Goal: Task Accomplishment & Management: Manage account settings

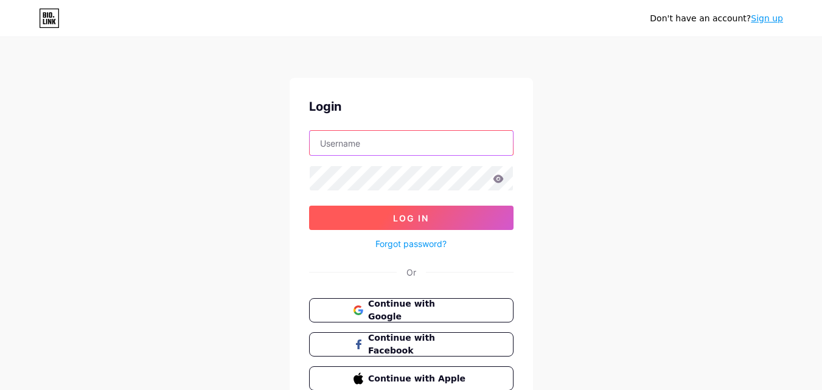
type input "[EMAIL_ADDRESS][DOMAIN_NAME]"
click at [407, 218] on span "Log In" at bounding box center [411, 218] width 36 height 10
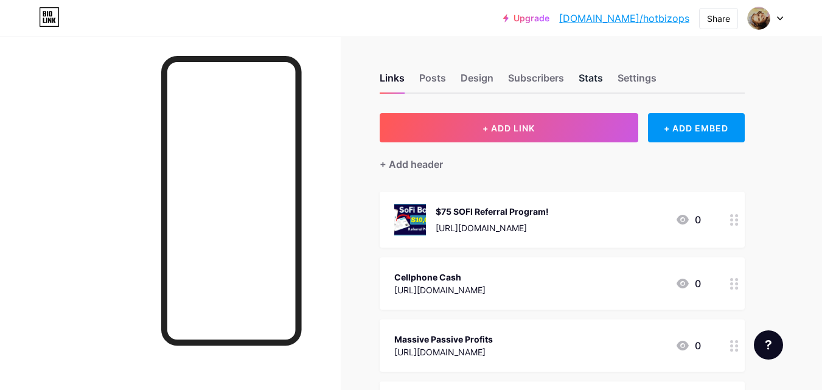
click at [591, 77] on div "Stats" at bounding box center [591, 82] width 24 height 22
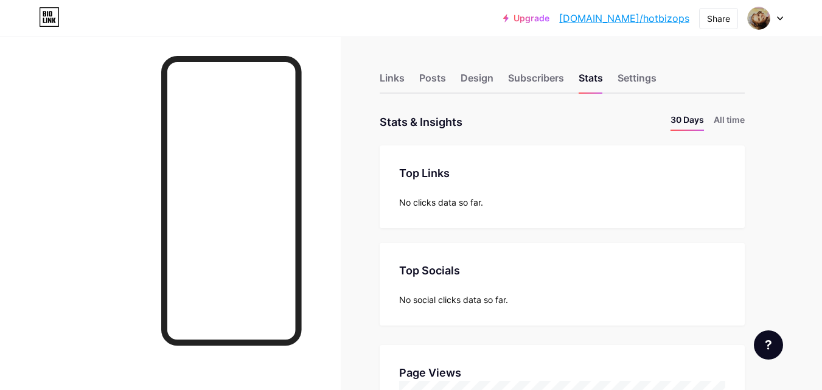
scroll to position [390, 822]
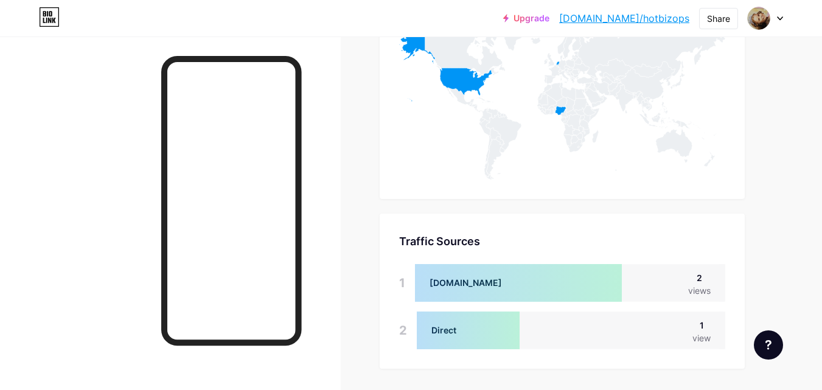
scroll to position [699, 0]
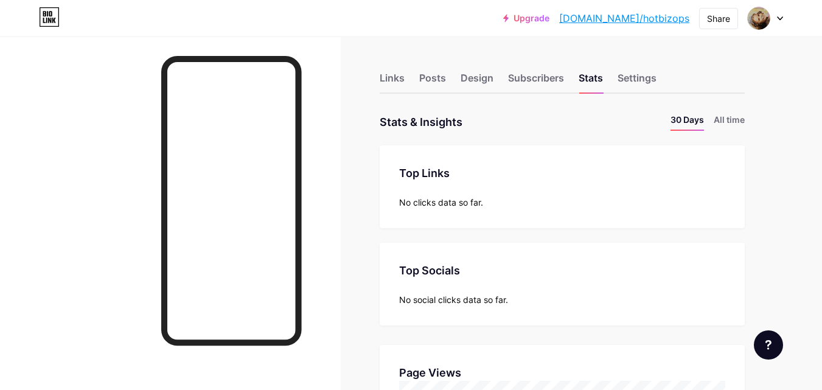
scroll to position [390, 822]
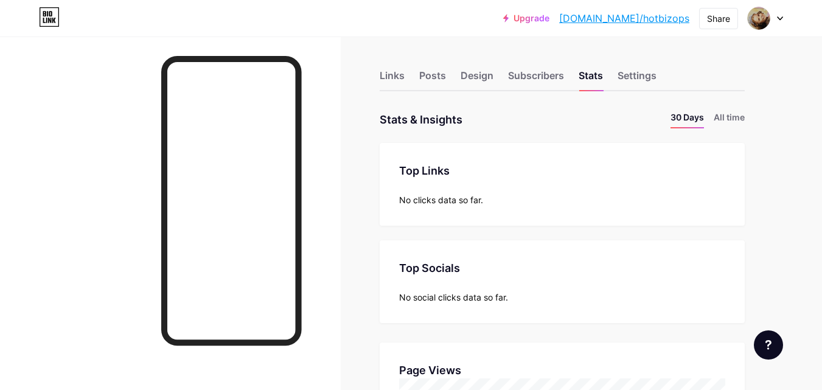
scroll to position [0, 0]
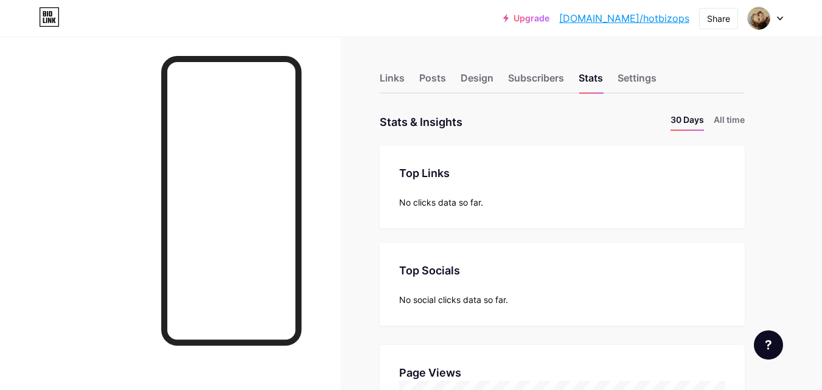
scroll to position [390, 822]
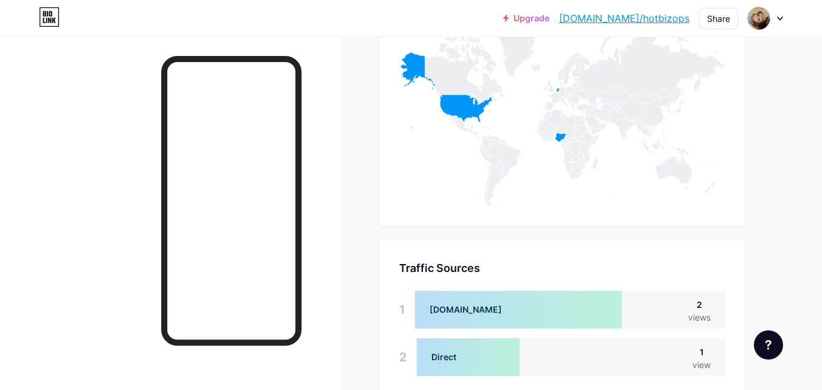
scroll to position [657, 0]
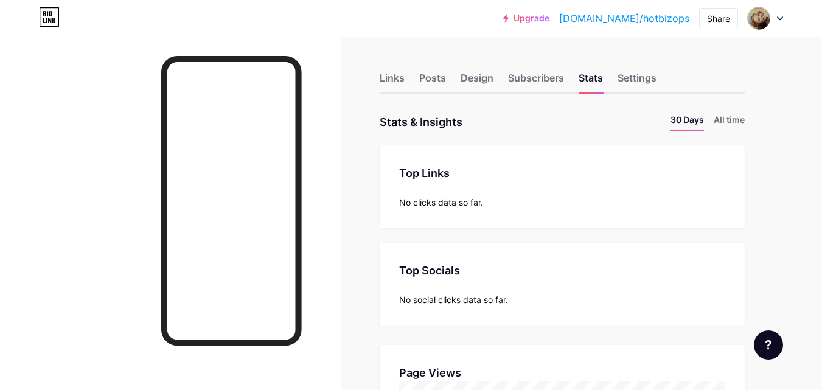
scroll to position [390, 822]
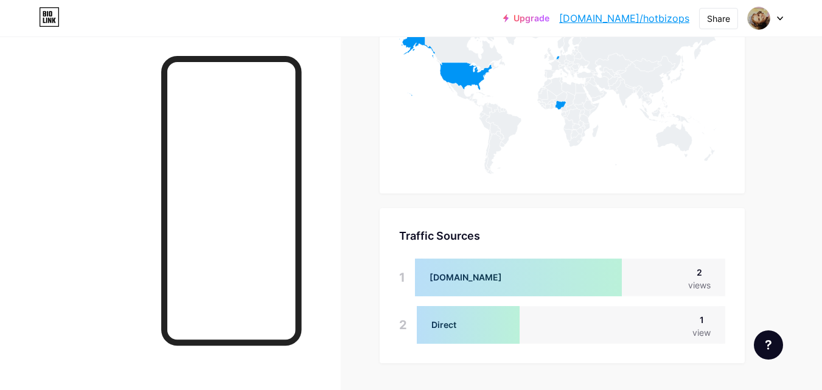
scroll to position [676, 0]
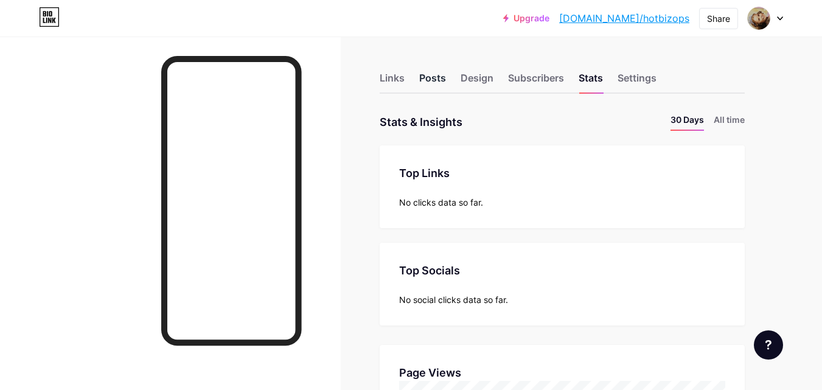
click at [433, 75] on div "Posts" at bounding box center [432, 82] width 27 height 22
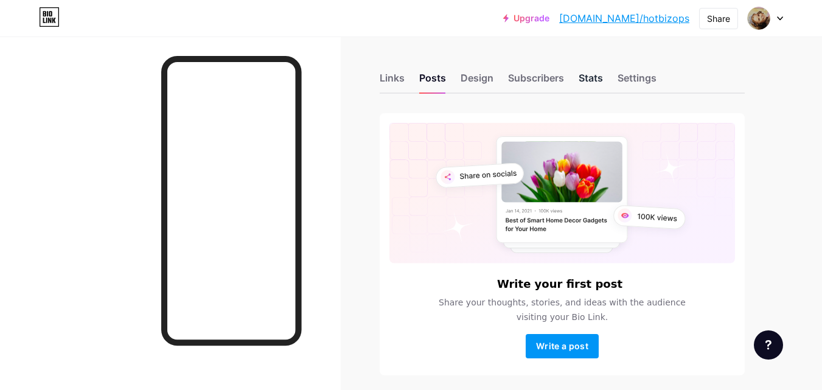
click at [588, 75] on div "Stats" at bounding box center [591, 82] width 24 height 22
